Goal: Task Accomplishment & Management: Complete application form

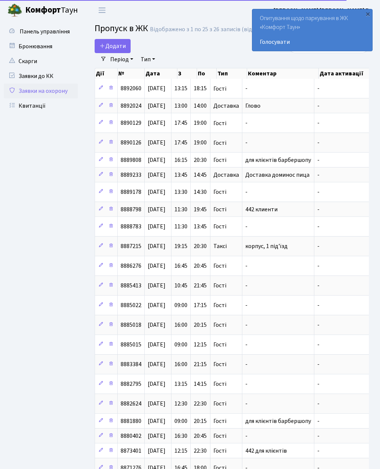
select select "25"
click at [120, 46] on span "Додати" at bounding box center [113, 46] width 26 height 8
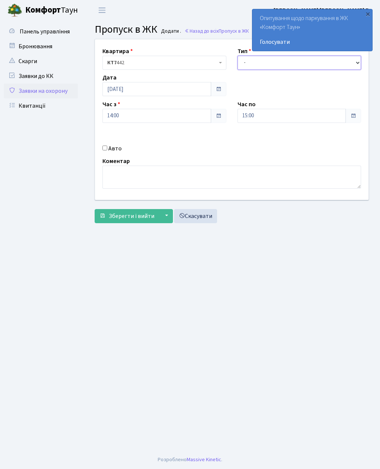
click at [261, 59] on select "- Доставка Таксі Гості Сервіс" at bounding box center [300, 63] width 124 height 14
select select "3"
click at [284, 116] on input "15:00" at bounding box center [292, 116] width 109 height 14
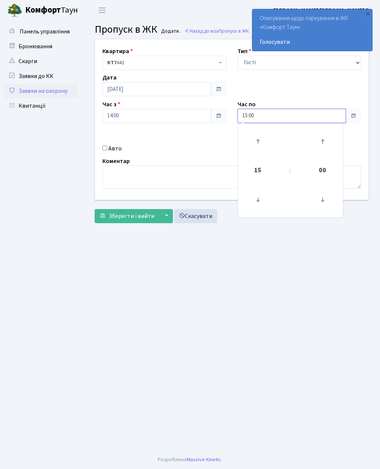
click at [265, 142] on icon at bounding box center [258, 141] width 20 height 20
click at [263, 140] on icon at bounding box center [258, 141] width 20 height 20
click at [263, 138] on icon at bounding box center [258, 141] width 20 height 20
click at [264, 139] on icon at bounding box center [258, 141] width 20 height 20
click at [263, 137] on icon at bounding box center [258, 141] width 20 height 20
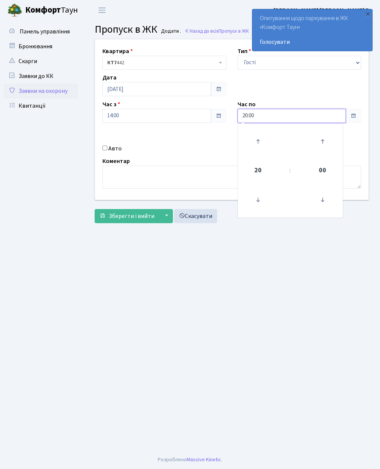
click at [260, 142] on icon at bounding box center [258, 141] width 20 height 20
click at [259, 141] on icon at bounding box center [258, 141] width 20 height 20
type input "22:00"
click at [105, 150] on input "Авто" at bounding box center [105, 148] width 5 height 5
checkbox input "true"
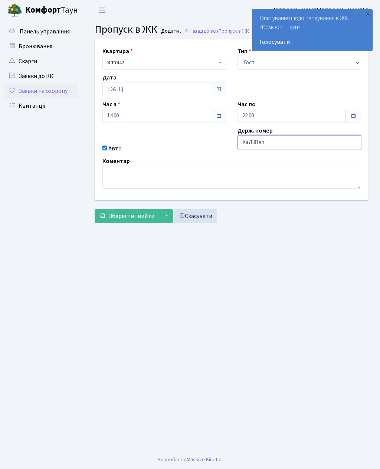
type input "Ка7881вт"
click at [141, 215] on span "Зберегти і вийти" at bounding box center [132, 216] width 46 height 8
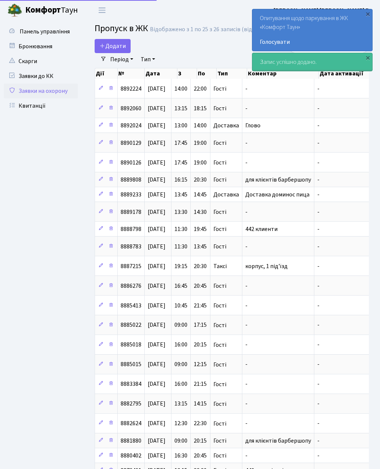
select select "25"
click at [114, 42] on span "Додати" at bounding box center [113, 46] width 26 height 8
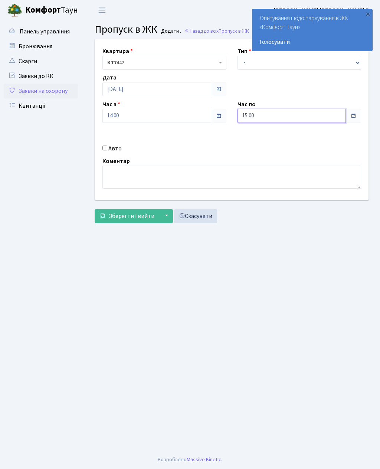
click at [286, 112] on input "15:00" at bounding box center [292, 116] width 109 height 14
click at [260, 140] on icon at bounding box center [258, 141] width 20 height 20
click at [262, 137] on icon at bounding box center [258, 141] width 20 height 20
click at [260, 142] on icon at bounding box center [258, 141] width 20 height 20
click at [261, 137] on icon at bounding box center [258, 141] width 20 height 20
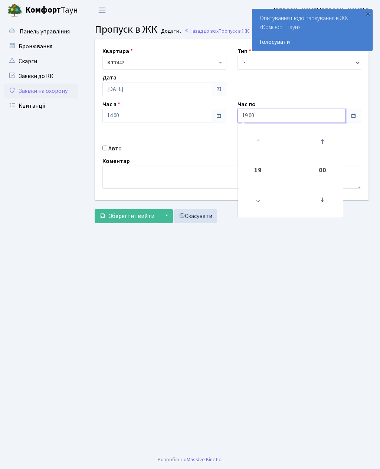
click at [254, 142] on icon at bounding box center [258, 141] width 20 height 20
click at [261, 144] on icon at bounding box center [258, 141] width 20 height 20
click at [263, 144] on icon at bounding box center [258, 141] width 20 height 20
click at [265, 143] on icon at bounding box center [258, 141] width 20 height 20
type input "23:00"
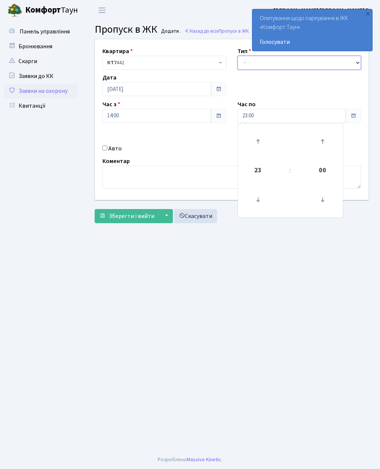
click at [277, 62] on select "- Доставка Таксі Гості Сервіс" at bounding box center [300, 63] width 124 height 14
select select "3"
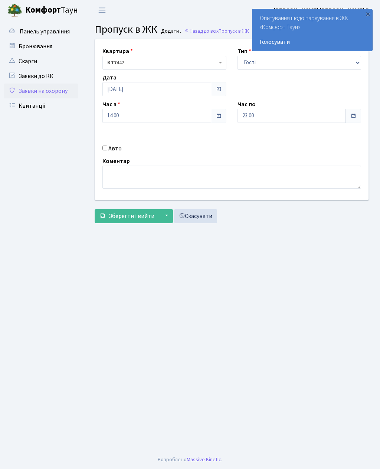
click at [107, 149] on input "Авто" at bounding box center [105, 148] width 5 height 5
checkbox input "true"
type input "Ка1704ее"
click at [145, 217] on span "Зберегти і вийти" at bounding box center [132, 216] width 46 height 8
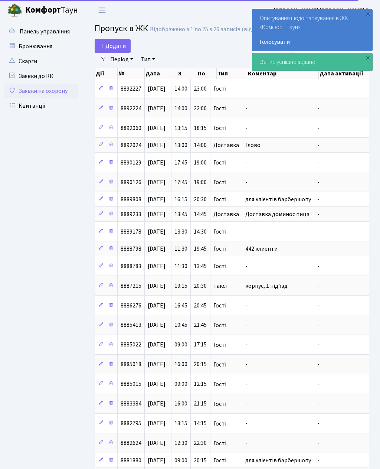
select select "25"
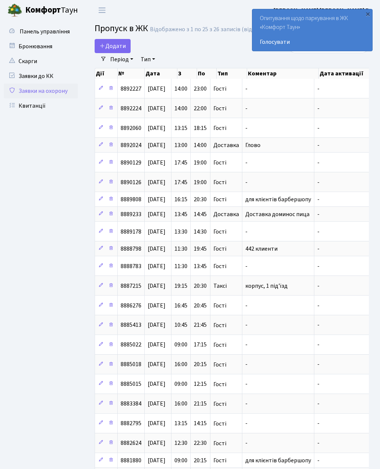
select select "25"
click at [122, 45] on span "Додати" at bounding box center [113, 46] width 26 height 8
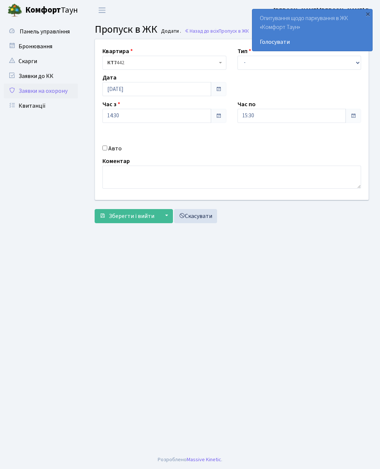
click at [111, 153] on label "Авто" at bounding box center [114, 148] width 13 height 9
click at [107, 150] on input "Авто" at bounding box center [105, 148] width 5 height 5
checkbox input "true"
click at [266, 138] on input "text" at bounding box center [300, 142] width 124 height 14
type input "В"
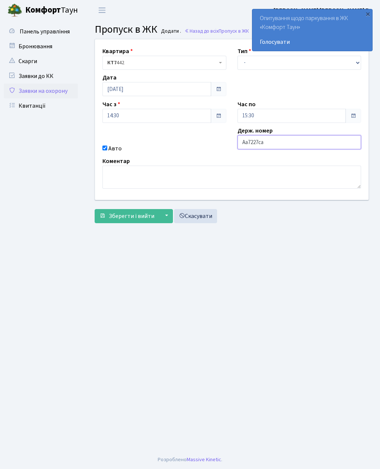
type input "Аа7227са"
click at [246, 64] on select "- Доставка Таксі Гості Сервіс" at bounding box center [300, 63] width 124 height 14
select select "2"
click at [144, 213] on span "Зберегти і вийти" at bounding box center [132, 216] width 46 height 8
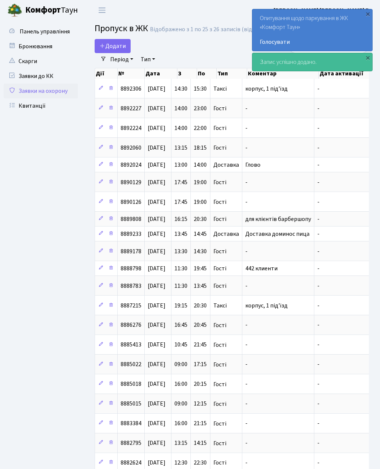
select select "25"
